Goal: Task Accomplishment & Management: Use online tool/utility

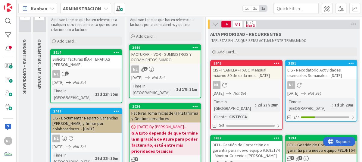
scroll to position [30, 0]
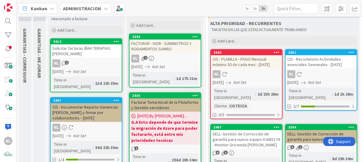
click at [175, 52] on link "3649 FACTURAR - IVOR - SUMINISTROS Y RODAMIENTOS SUMRO NL 2 26/08/2025 Not Set …" at bounding box center [165, 60] width 72 height 54
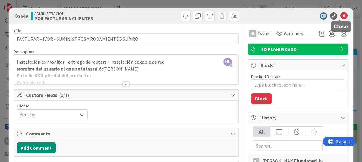
click at [340, 14] on icon at bounding box center [343, 15] width 7 height 7
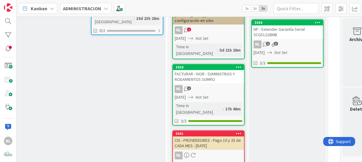
click at [302, 151] on div "COMPLETADO Aqui van tarjetas terminadas y ya validadas por el supervisor y no t…" at bounding box center [287, 38] width 77 height 565
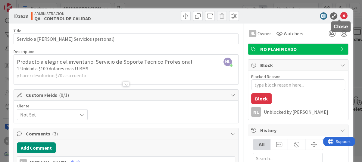
click at [340, 15] on icon at bounding box center [343, 15] width 7 height 7
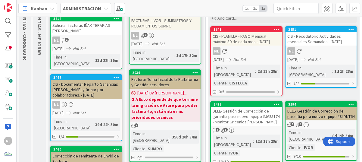
scroll to position [60, 0]
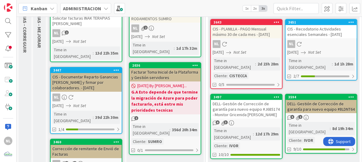
click at [251, 120] on div "6 3" at bounding box center [246, 122] width 71 height 5
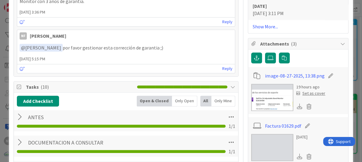
scroll to position [391, 0]
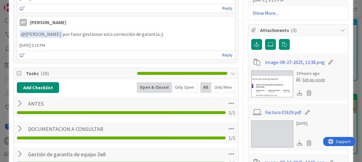
click at [280, 89] on img at bounding box center [272, 83] width 42 height 27
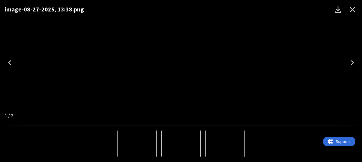
click at [353, 10] on icon "Close" at bounding box center [352, 10] width 10 height 10
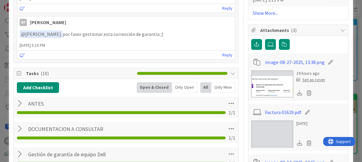
type textarea "x"
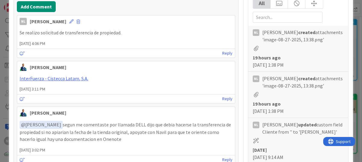
scroll to position [151, 0]
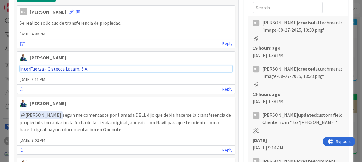
click at [56, 68] on link "InterFuerza - Cistecca Latam, S.A." at bounding box center [54, 69] width 69 height 6
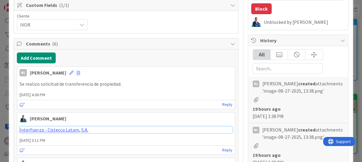
scroll to position [0, 0]
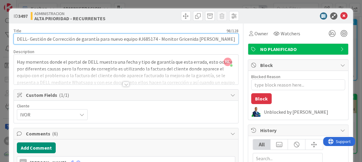
drag, startPoint x: 139, startPoint y: 39, endPoint x: 156, endPoint y: 39, distance: 16.9
click at [156, 39] on input "DELL- Gestión de Corrección de garantía para nuevo equipo #J685174 - Monitor Gr…" at bounding box center [126, 38] width 225 height 11
drag, startPoint x: 156, startPoint y: 39, endPoint x: 144, endPoint y: 43, distance: 12.4
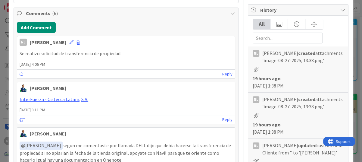
scroll to position [120, 0]
click at [32, 26] on button "Add Comment" at bounding box center [36, 27] width 39 height 11
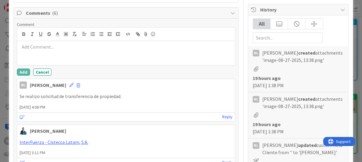
click at [35, 45] on p at bounding box center [126, 46] width 213 height 7
click at [193, 48] on p "Se realiza transferencia de propiedad, se solicita la corrección de la fecha de…" at bounding box center [126, 46] width 213 height 7
click at [190, 48] on p "Se realiza transferencia de propiedad, se solicita la corrección de la fecha de…" at bounding box center [126, 46] width 213 height 7
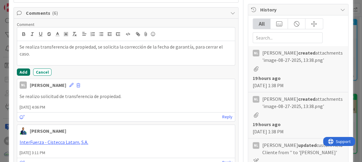
click at [22, 74] on button "Add" at bounding box center [23, 71] width 13 height 7
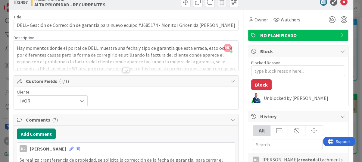
scroll to position [0, 0]
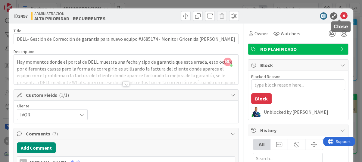
click at [340, 15] on icon at bounding box center [343, 15] width 7 height 7
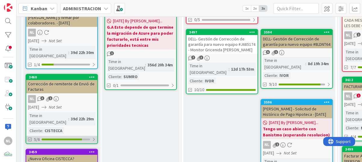
scroll to position [120, 24]
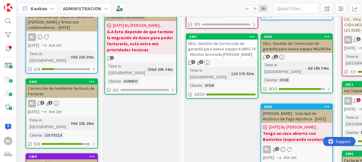
click at [60, 84] on div "Corrección de remitente de Envió de Facturas" at bounding box center [61, 90] width 71 height 13
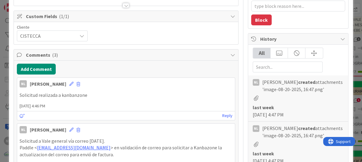
scroll to position [60, 0]
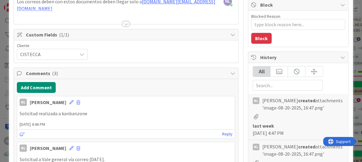
click at [82, 52] on icon at bounding box center [81, 54] width 5 height 5
type textarea "x"
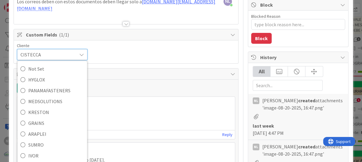
click at [138, 45] on div "Cliente CISTECCA Not Set HYGLOX PANAMAFASTENERS MEDSOLUTIONS KRESTON GRAINS ARA…" at bounding box center [126, 51] width 218 height 17
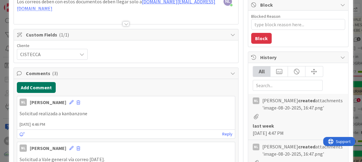
click at [36, 85] on button "Add Comment" at bounding box center [36, 87] width 39 height 11
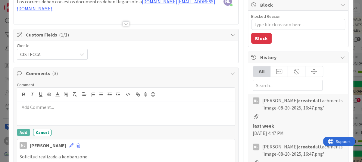
click at [39, 105] on p at bounding box center [126, 107] width 213 height 7
drag, startPoint x: 81, startPoint y: 105, endPoint x: 15, endPoint y: 110, distance: 65.5
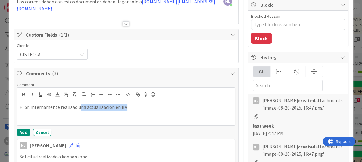
drag, startPoint x: 136, startPoint y: 103, endPoint x: 77, endPoint y: 108, distance: 59.5
click at [77, 108] on p "El Sr. Internamente realizao una actualizacion en BA" at bounding box center [126, 107] width 213 height 7
drag, startPoint x: 72, startPoint y: 107, endPoint x: 109, endPoint y: 113, distance: 37.6
click at [113, 114] on div "El Sr. Internamente realizaDO" at bounding box center [126, 113] width 218 height 24
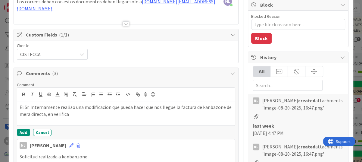
click at [54, 115] on p "El Sr. Internamente realizo una modificacion que pueda hacer que nos llegue la …" at bounding box center [126, 111] width 213 height 14
drag, startPoint x: 121, startPoint y: 116, endPoint x: 210, endPoint y: 114, distance: 88.2
click at [210, 114] on p "El Sr. Internamente realizo una modificacion que pueda hacer que nos llegue la …" at bounding box center [126, 111] width 213 height 14
click at [21, 129] on button "Add" at bounding box center [23, 132] width 13 height 7
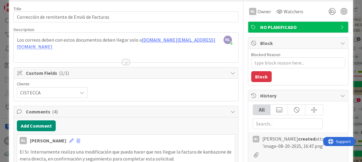
scroll to position [0, 0]
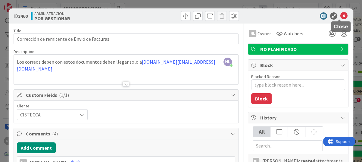
click at [344, 12] on div "ID 3460 ADMINISTRACION POR GESTIONAR" at bounding box center [181, 15] width 344 height 15
click at [341, 14] on icon at bounding box center [343, 15] width 7 height 7
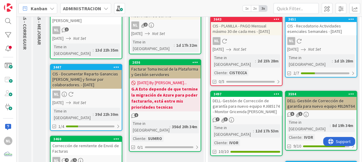
scroll to position [60, 0]
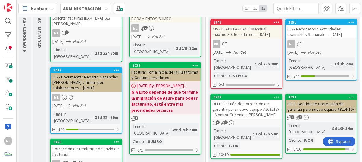
click at [82, 103] on icon "Not Set" at bounding box center [79, 105] width 13 height 5
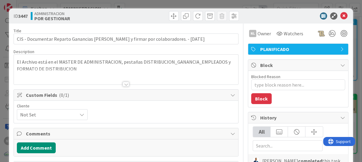
type textarea "x"
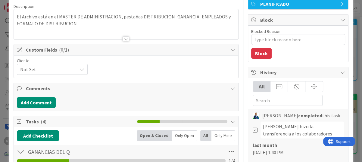
scroll to position [60, 0]
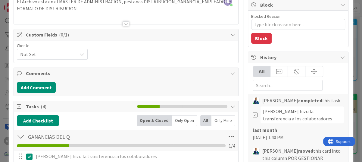
click at [34, 80] on div "Add Comment" at bounding box center [126, 87] width 224 height 17
click at [25, 85] on button "Add Comment" at bounding box center [36, 87] width 39 height 11
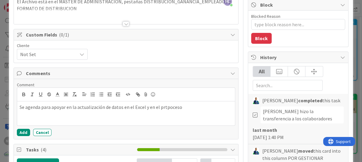
drag, startPoint x: 180, startPoint y: 108, endPoint x: 154, endPoint y: 108, distance: 25.9
click at [154, 108] on p "Se agenda para apoyar en la actualización de datos en el Excel y en el prtpoceso" at bounding box center [126, 107] width 213 height 7
click at [21, 129] on button "Add" at bounding box center [23, 132] width 13 height 7
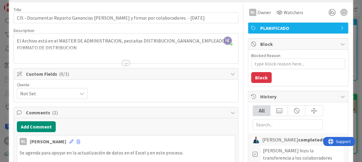
scroll to position [0, 0]
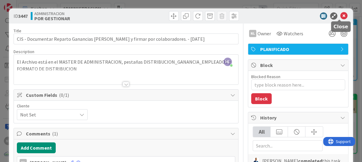
click at [340, 15] on icon at bounding box center [343, 15] width 7 height 7
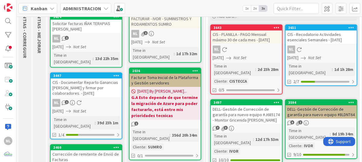
scroll to position [30, 0]
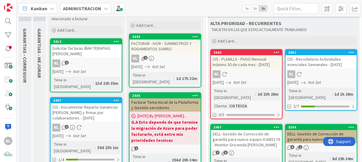
click at [86, 62] on div "NL 1" at bounding box center [86, 63] width 71 height 8
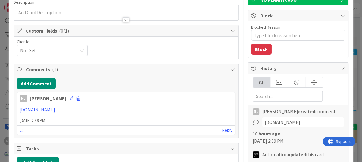
scroll to position [60, 0]
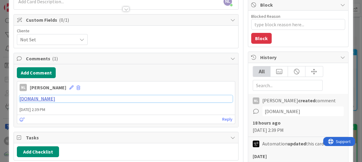
click at [39, 99] on link "www.inakipinuel.com" at bounding box center [38, 98] width 36 height 6
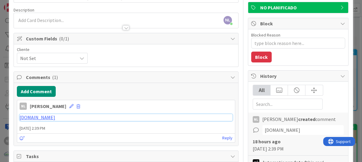
scroll to position [0, 0]
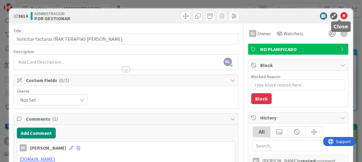
click at [341, 16] on icon at bounding box center [343, 15] width 7 height 7
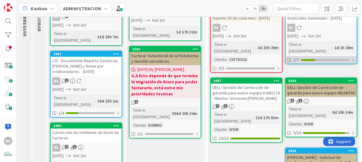
scroll to position [90, 0]
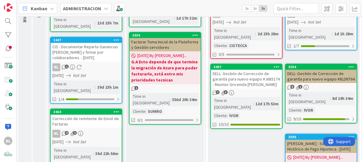
click at [258, 90] on div "7 3" at bounding box center [246, 92] width 71 height 5
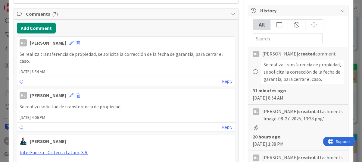
scroll to position [120, 0]
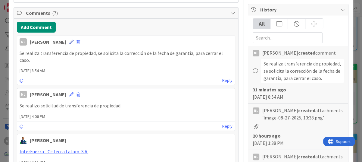
click at [69, 41] on icon at bounding box center [71, 42] width 4 height 4
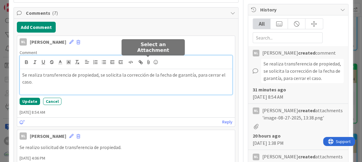
click at [148, 62] on icon at bounding box center [148, 62] width 7 height 8
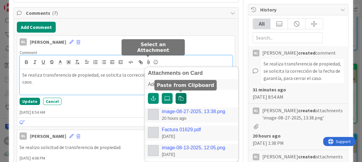
click at [182, 97] on icon "button" at bounding box center [181, 98] width 5 height 5
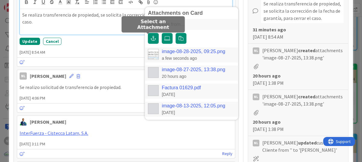
scroll to position [181, 0]
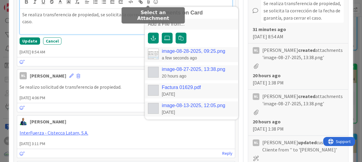
click at [155, 108] on img at bounding box center [153, 108] width 11 height 11
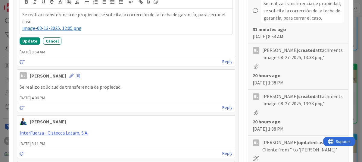
type textarea "x"
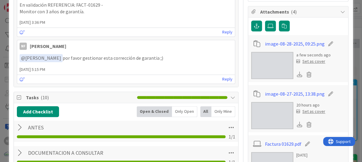
scroll to position [421, 0]
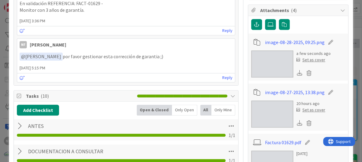
click at [279, 70] on img at bounding box center [272, 63] width 42 height 27
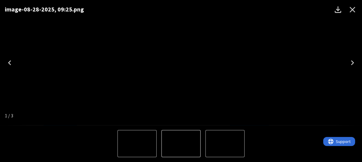
click at [350, 63] on icon "Next" at bounding box center [352, 63] width 10 height 10
click at [350, 62] on icon "Next" at bounding box center [352, 63] width 10 height 10
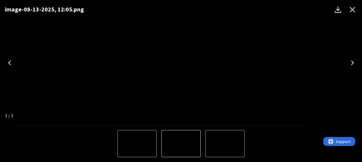
click at [350, 62] on icon "Next" at bounding box center [352, 63] width 10 height 10
click at [353, 9] on icon "Close" at bounding box center [353, 10] width 6 height 6
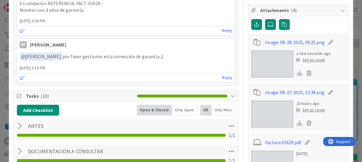
type textarea "x"
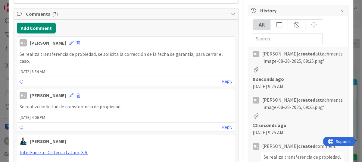
scroll to position [120, 0]
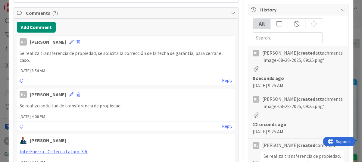
click at [69, 42] on icon at bounding box center [71, 42] width 4 height 4
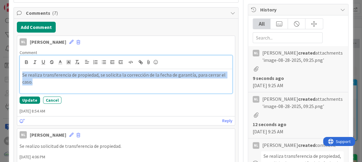
drag, startPoint x: 23, startPoint y: 74, endPoint x: 46, endPoint y: 82, distance: 24.2
click at [46, 82] on p "Se realiza transferencia de propiedad, se solicita la corrección de la fecha de…" at bounding box center [125, 78] width 207 height 14
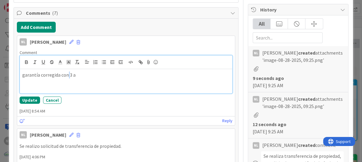
click at [69, 74] on p "garantía corregida con 3 a" at bounding box center [125, 74] width 207 height 7
click at [22, 76] on div "garantía corregida vigente hasta el 19-agosto-2028" at bounding box center [126, 81] width 212 height 24
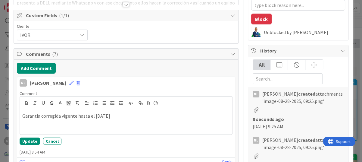
scroll to position [90, 0]
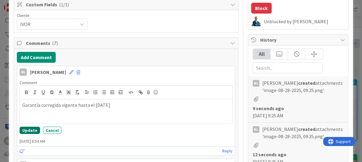
click at [26, 129] on button "Update" at bounding box center [30, 129] width 20 height 7
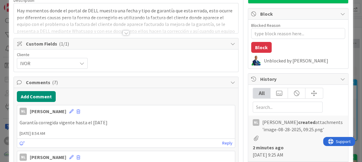
scroll to position [0, 0]
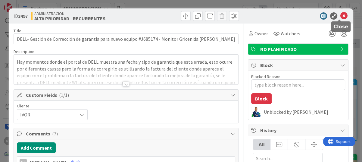
click at [341, 16] on icon at bounding box center [343, 15] width 7 height 7
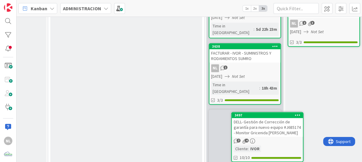
scroll to position [295, 157]
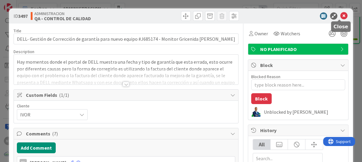
click at [340, 13] on icon at bounding box center [343, 15] width 7 height 7
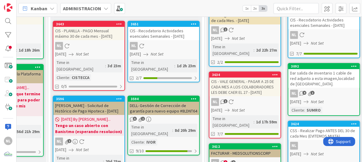
scroll to position [60, 157]
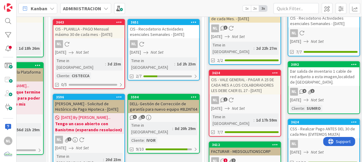
click at [89, 46] on div "NL" at bounding box center [88, 44] width 71 height 8
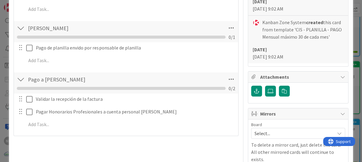
scroll to position [241, 0]
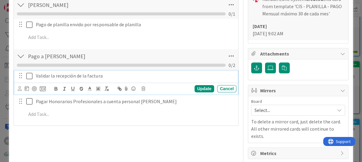
click at [30, 76] on icon at bounding box center [30, 75] width 9 height 7
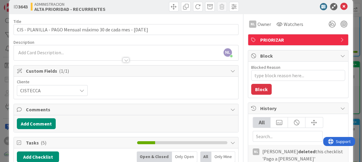
scroll to position [0, 0]
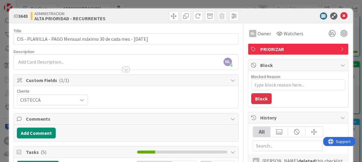
click at [318, 3] on div "ID 3643 ADMINISTRACION ALTA PRIORIDAD - RECURRENTES Title 64 / 128 CIS - PLANIL…" at bounding box center [181, 81] width 362 height 162
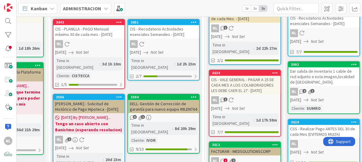
click at [101, 61] on div "3d 1h 10m" at bounding box center [112, 64] width 22 height 7
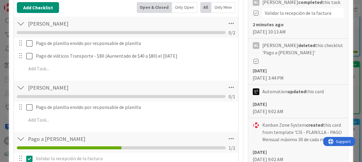
scroll to position [151, 0]
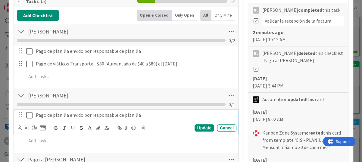
click at [30, 114] on icon at bounding box center [30, 114] width 9 height 7
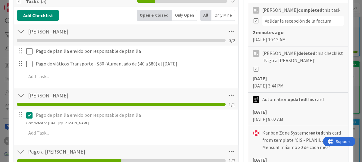
type textarea "x"
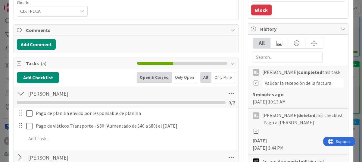
scroll to position [120, 0]
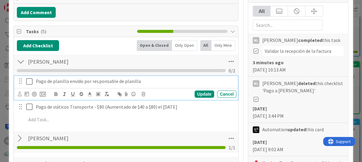
click at [150, 81] on p "Pago de planilla envido por responsable de planilla" at bounding box center [135, 81] width 198 height 7
click at [306, 105] on div "2 days ago 26 August 2025 3:44 PM" at bounding box center [298, 112] width 91 height 14
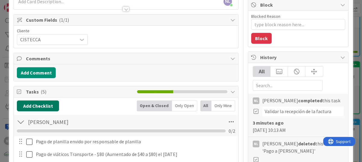
scroll to position [60, 0]
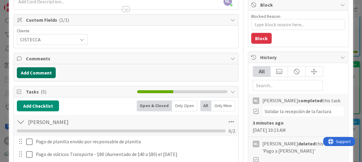
click at [36, 71] on button "Add Comment" at bounding box center [36, 72] width 39 height 11
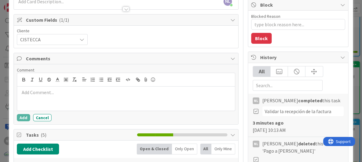
drag, startPoint x: 31, startPoint y: 91, endPoint x: 31, endPoint y: 94, distance: 3.3
click at [31, 94] on p at bounding box center [126, 92] width 213 height 7
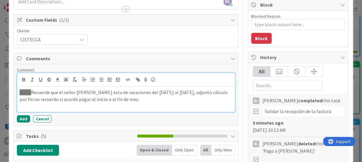
click at [121, 101] on p "Nota: Recuerde que el señor Navil esta de vacaciones del 1 al 31 agosto, adjunt…" at bounding box center [126, 96] width 213 height 14
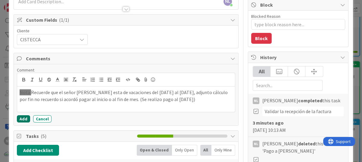
click at [24, 116] on button "Add" at bounding box center [23, 118] width 13 height 7
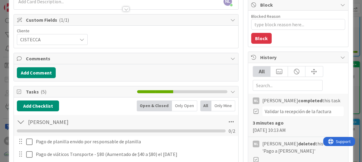
type textarea "x"
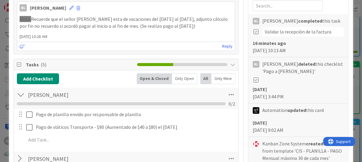
scroll to position [151, 0]
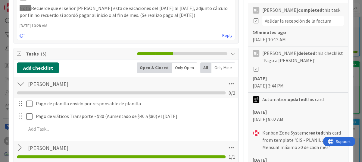
click at [32, 69] on button "Add Checklist" at bounding box center [38, 67] width 42 height 11
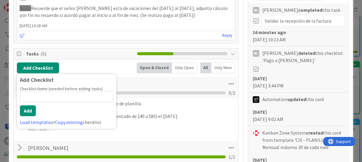
click at [100, 23] on span "[DATE] 10:28 AM" at bounding box center [126, 26] width 218 height 6
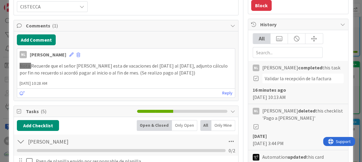
scroll to position [90, 0]
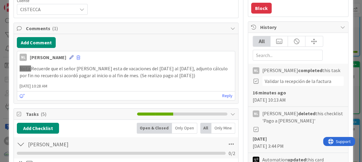
click at [69, 56] on icon at bounding box center [71, 57] width 4 height 4
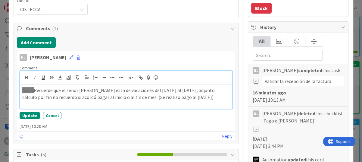
click at [188, 96] on p "Nota: Recuerde que el señor Navil esta de vacaciones del 1 al 31 agosto, adjunt…" at bounding box center [125, 94] width 207 height 14
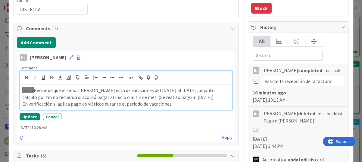
click at [168, 104] on p "En verificación si aplica pago de viáticos durante el periodo de vacaciones" at bounding box center [125, 103] width 207 height 7
click at [180, 104] on p "En verificación si aplica pago de viáticos durante el periodo de vacaciones." at bounding box center [125, 103] width 207 height 7
drag, startPoint x: 23, startPoint y: 104, endPoint x: 177, endPoint y: 106, distance: 154.1
click at [177, 106] on p "En verificación si aplica pago de viáticos durante el periodo de vacaciones." at bounding box center [125, 103] width 207 height 7
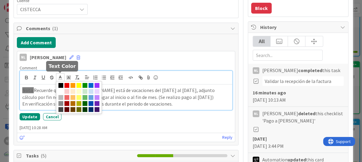
click at [58, 77] on icon at bounding box center [59, 77] width 5 height 5
click at [61, 85] on span at bounding box center [60, 85] width 5 height 5
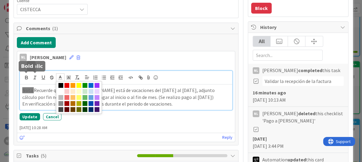
click at [26, 77] on icon "button" at bounding box center [26, 78] width 2 height 2
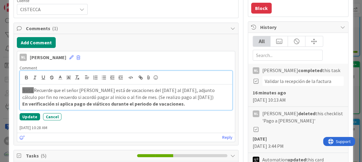
click at [207, 101] on p "En verificación si aplica pago de viáticos durante el periodo de vacaciones." at bounding box center [125, 103] width 207 height 7
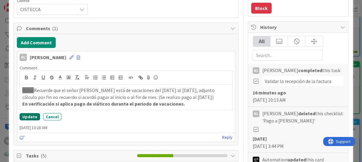
click at [27, 116] on button "Update" at bounding box center [30, 116] width 20 height 7
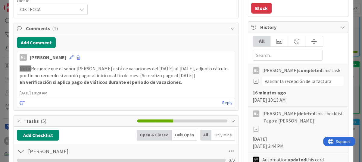
type textarea "x"
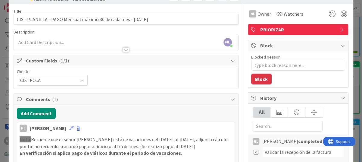
scroll to position [0, 0]
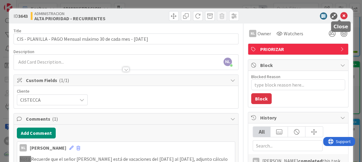
click at [340, 15] on icon at bounding box center [343, 15] width 7 height 7
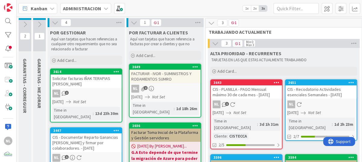
click at [40, 25] on icon at bounding box center [39, 24] width 7 height 7
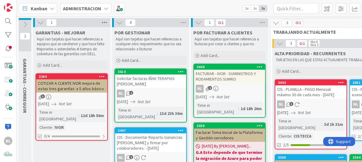
click at [103, 21] on icon at bounding box center [105, 22] width 8 height 9
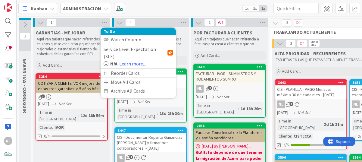
click at [40, 22] on icon at bounding box center [40, 22] width 7 height 7
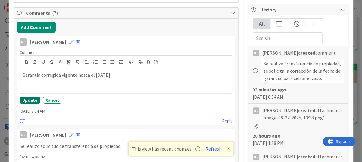
click at [28, 102] on button "Update" at bounding box center [30, 99] width 20 height 7
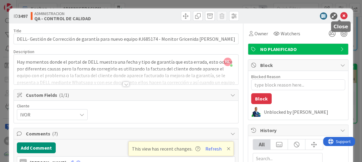
click at [341, 15] on icon at bounding box center [343, 15] width 7 height 7
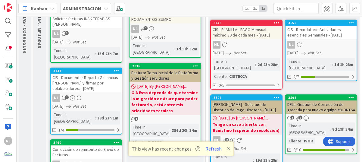
scroll to position [60, 0]
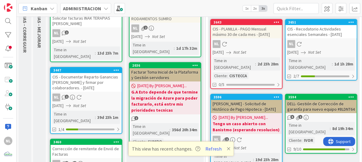
click at [256, 48] on link "3643 CIS - PLANILLA - PAGO Mensual máximo 30 de cada mes - [DATE] NL [DATE] Not…" at bounding box center [246, 54] width 72 height 70
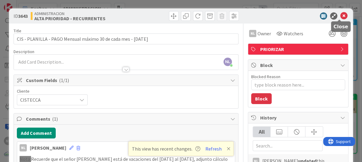
click at [341, 16] on icon at bounding box center [343, 15] width 7 height 7
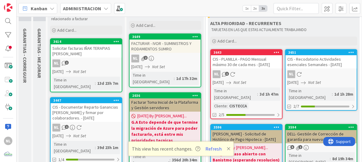
click at [326, 69] on link "3651 CIS - Recodatorio Actividades esenciales Semanales - [DATE] NL [DATE] Not …" at bounding box center [321, 79] width 72 height 61
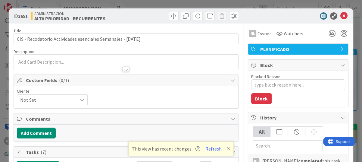
type textarea "x"
click at [340, 17] on icon at bounding box center [343, 15] width 7 height 7
